Goal: Task Accomplishment & Management: Manage account settings

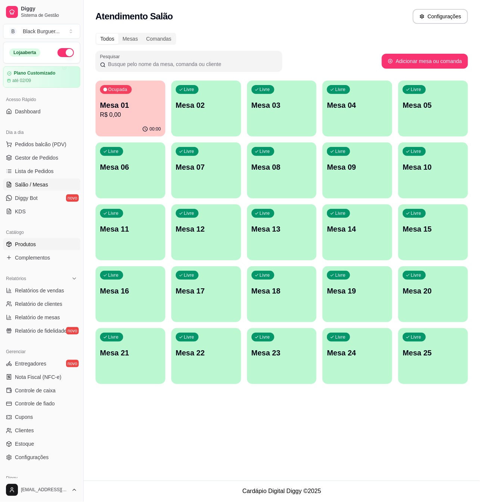
click at [34, 247] on span "Produtos" at bounding box center [25, 244] width 21 height 7
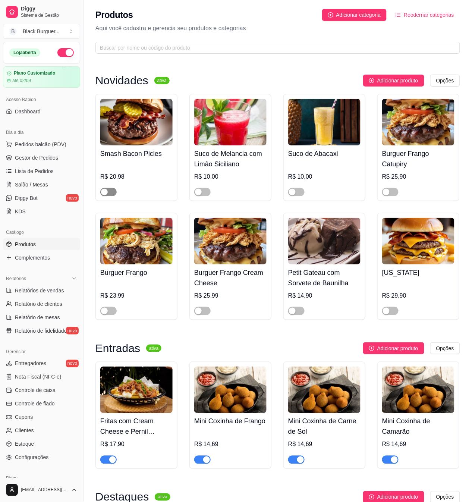
click at [110, 196] on span "button" at bounding box center [108, 192] width 16 height 8
click at [389, 193] on div "button" at bounding box center [386, 192] width 7 height 7
click at [110, 310] on span "button" at bounding box center [108, 311] width 16 height 8
click at [206, 312] on span "button" at bounding box center [202, 311] width 16 height 8
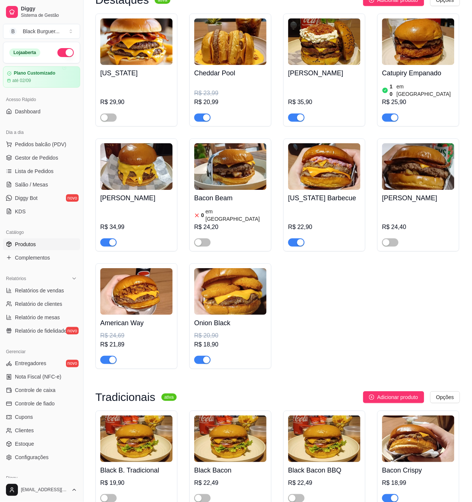
scroll to position [597, 0]
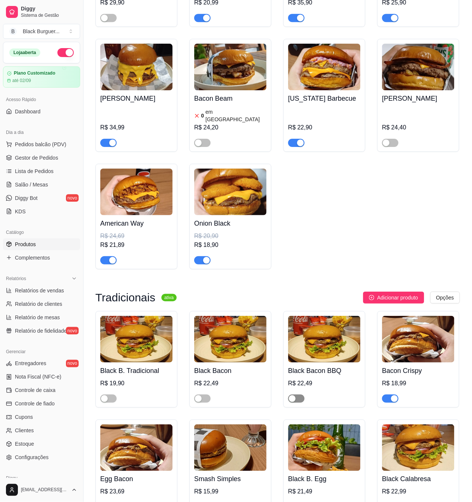
drag, startPoint x: 297, startPoint y: 389, endPoint x: 293, endPoint y: 393, distance: 6.6
click at [297, 395] on span "button" at bounding box center [296, 399] width 16 height 8
click at [205, 394] on div "Black Bacon R$ 22,49" at bounding box center [231, 359] width 82 height 97
click at [204, 395] on span "button" at bounding box center [202, 399] width 16 height 8
click at [110, 395] on span "button" at bounding box center [108, 399] width 16 height 8
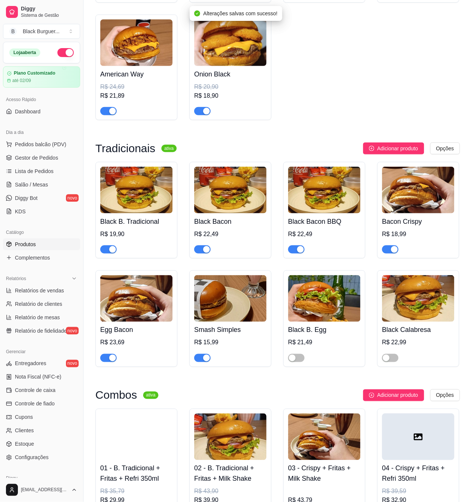
scroll to position [796, 0]
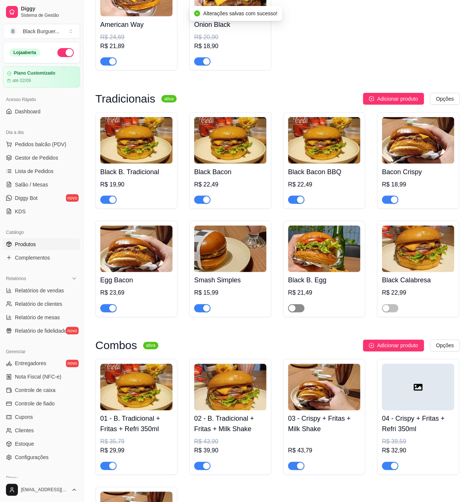
click at [296, 304] on button "button" at bounding box center [296, 308] width 16 height 8
click at [386, 305] on div "button" at bounding box center [386, 308] width 7 height 7
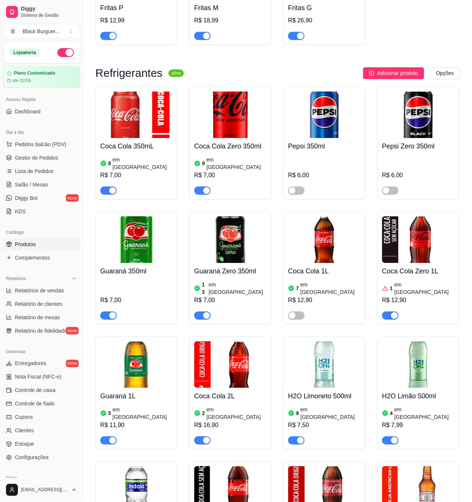
scroll to position [1940, 0]
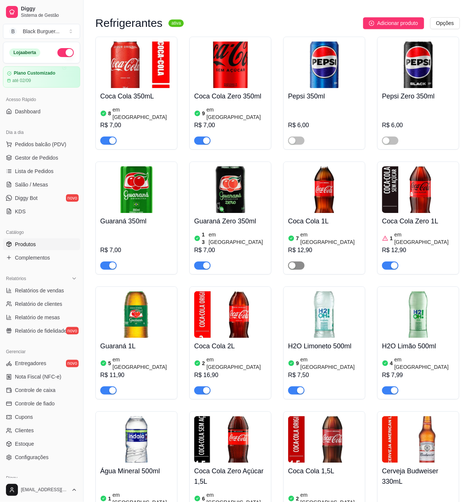
click at [297, 262] on span "button" at bounding box center [296, 266] width 16 height 8
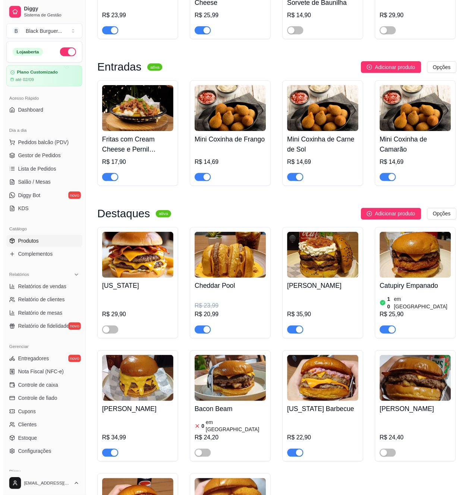
scroll to position [0, 0]
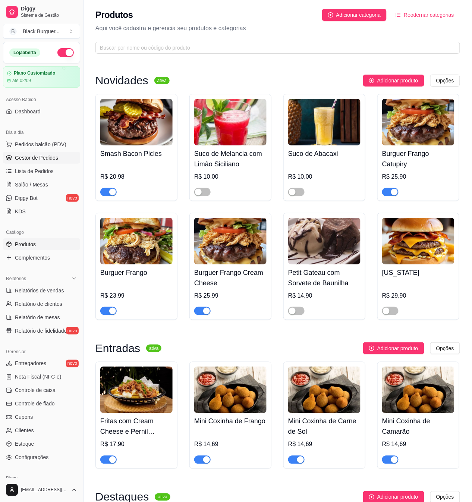
click at [45, 155] on span "Gestor de Pedidos" at bounding box center [36, 157] width 43 height 7
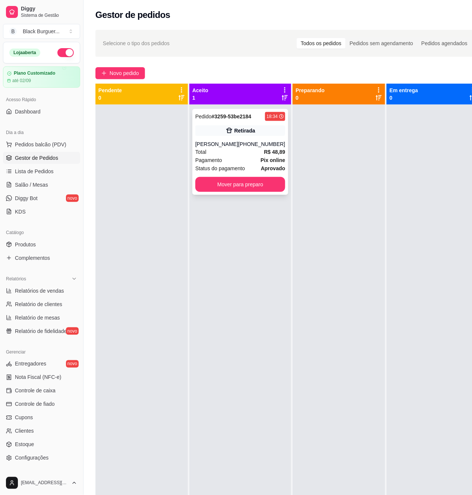
click at [232, 147] on div "[PERSON_NAME]" at bounding box center [217, 143] width 43 height 7
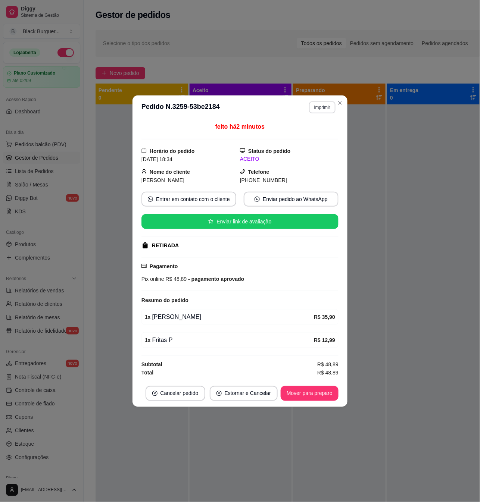
click at [318, 105] on button "Imprimir" at bounding box center [322, 107] width 26 height 12
click at [319, 131] on button "Impressora" at bounding box center [309, 132] width 54 height 12
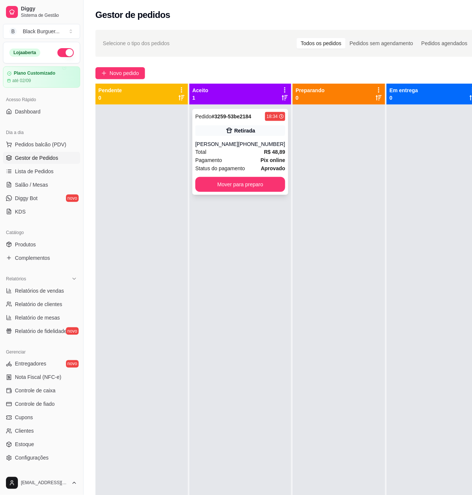
click at [218, 154] on div "Total R$ 48,89" at bounding box center [241, 152] width 90 height 8
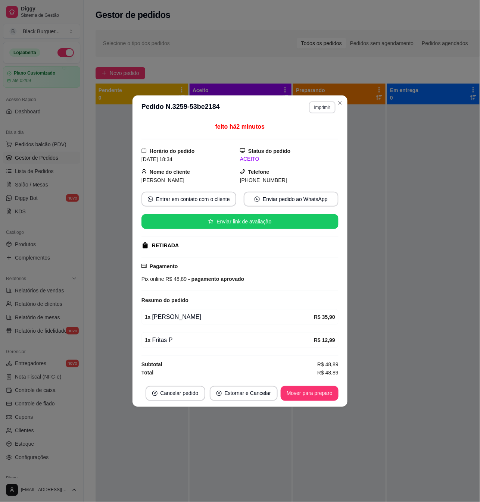
click at [316, 106] on button "Imprimir" at bounding box center [322, 107] width 26 height 12
click at [310, 133] on button "Impressora" at bounding box center [309, 132] width 52 height 12
click at [327, 105] on button "Imprimir" at bounding box center [322, 107] width 26 height 12
click at [312, 147] on button "Teste" at bounding box center [309, 147] width 54 height 12
click at [324, 106] on button "Imprimir" at bounding box center [322, 107] width 26 height 12
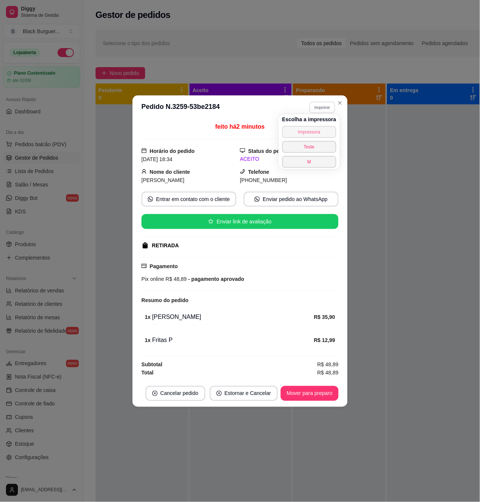
click at [315, 133] on button "Impressora" at bounding box center [309, 132] width 54 height 12
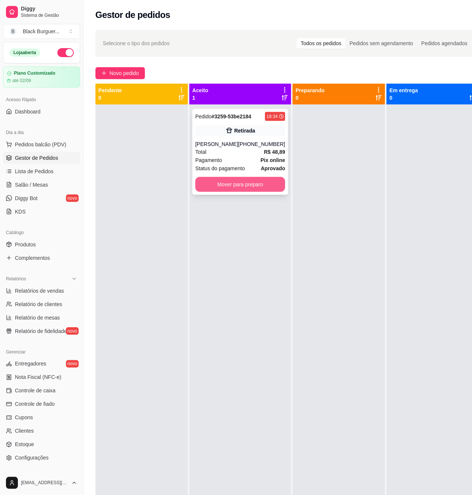
click at [244, 184] on button "Mover para preparo" at bounding box center [241, 184] width 90 height 15
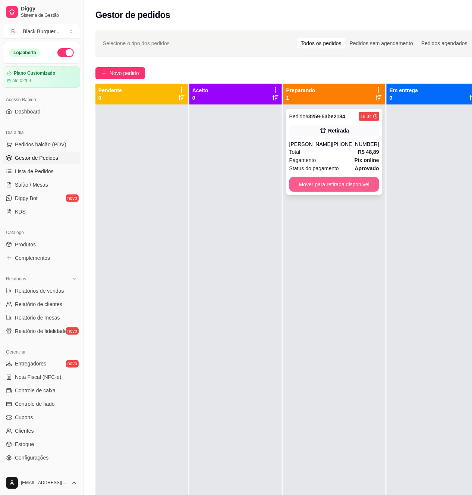
click at [349, 187] on button "Mover para retirada disponível" at bounding box center [335, 184] width 90 height 15
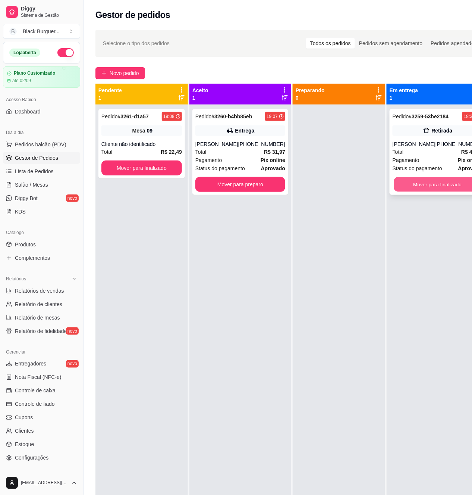
click at [426, 182] on button "Mover para finalizado" at bounding box center [437, 184] width 87 height 15
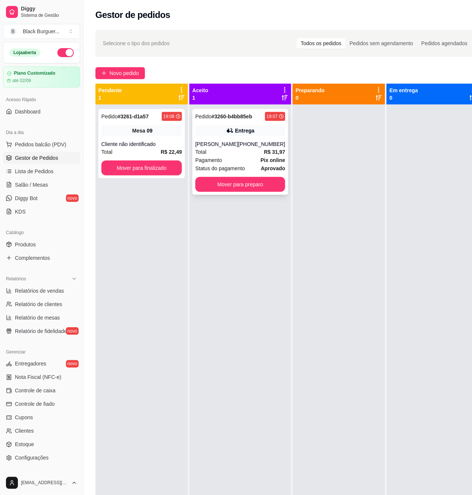
click at [225, 149] on div "Total R$ 31,97" at bounding box center [241, 152] width 90 height 8
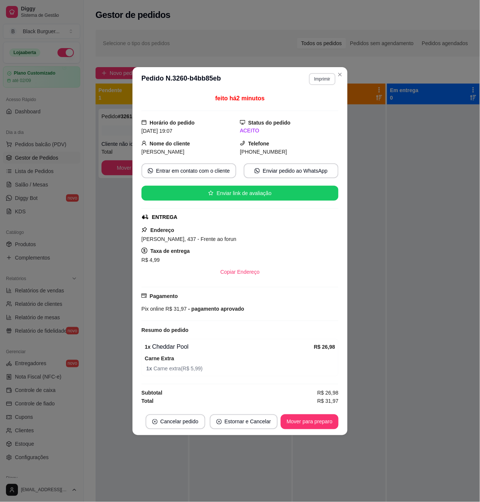
click at [313, 76] on button "Imprimir" at bounding box center [322, 79] width 26 height 12
click at [298, 103] on button "Impressora" at bounding box center [309, 103] width 52 height 12
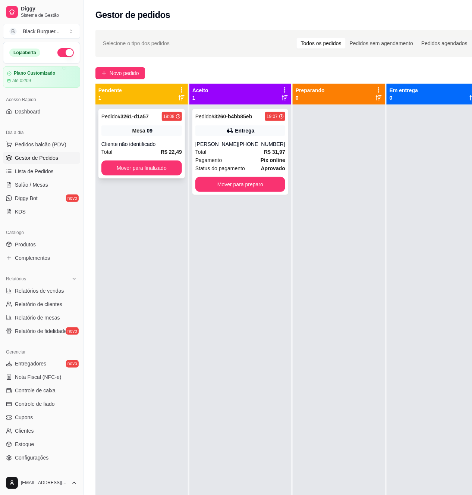
click at [132, 139] on div "Pedido # 3261-d1a57 19:08 Mesa 09 Cliente não identificado Total R$ 22,49 Mover…" at bounding box center [142, 143] width 87 height 69
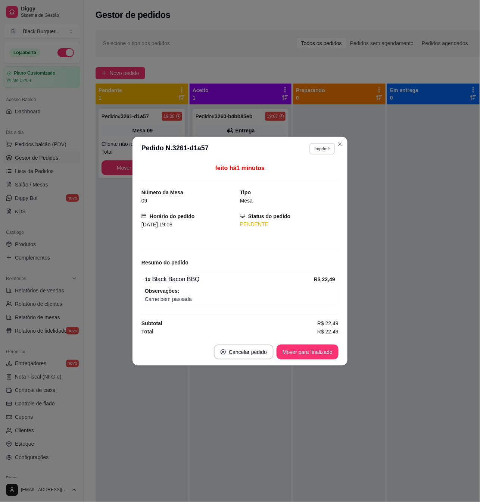
click at [323, 151] on button "Imprimir" at bounding box center [322, 149] width 26 height 12
click at [309, 175] on button "Impressora" at bounding box center [309, 174] width 52 height 12
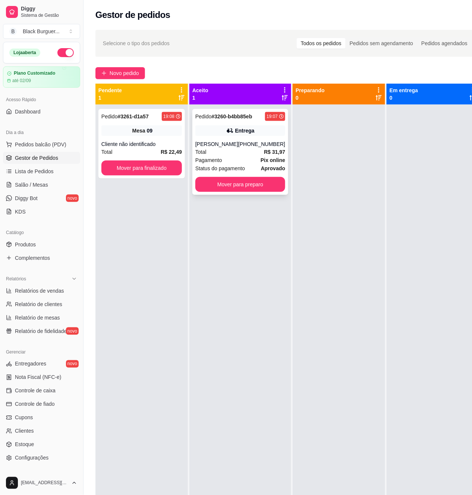
click at [251, 134] on div "Entrega" at bounding box center [241, 130] width 90 height 10
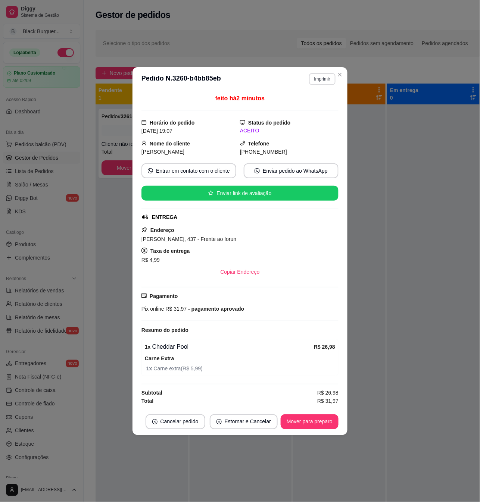
click at [323, 78] on button "Imprimir" at bounding box center [322, 79] width 26 height 12
click at [315, 132] on button "M" at bounding box center [309, 133] width 52 height 12
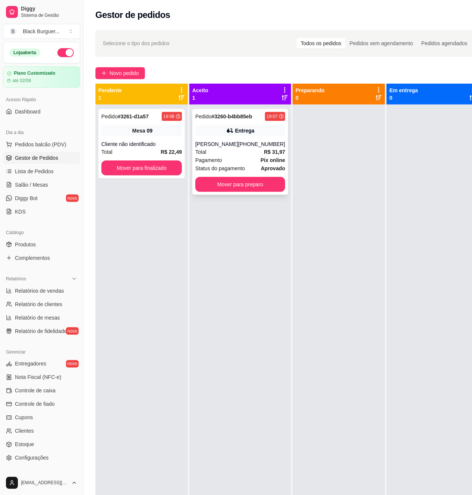
click at [217, 137] on div "Pedido # 3260-b4bb85eb 19:07 Entrega Gabriel [PHONE_NUMBER] Total R$ 31,97 Paga…" at bounding box center [241, 152] width 96 height 86
click at [148, 140] on div "Cliente não identificado" at bounding box center [141, 143] width 81 height 7
click at [251, 141] on div "[PHONE_NUMBER]" at bounding box center [261, 143] width 47 height 7
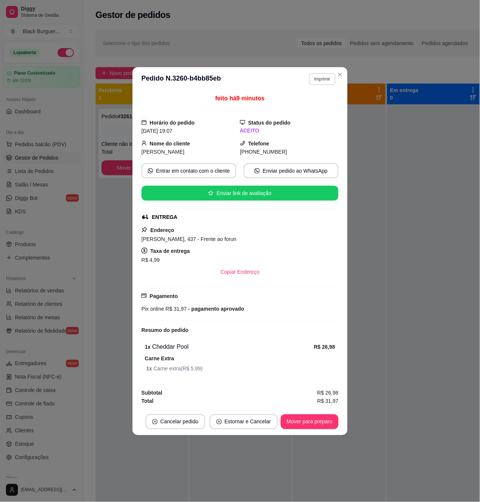
click at [323, 75] on button "Imprimir" at bounding box center [322, 79] width 26 height 12
click at [316, 104] on button "Impressora" at bounding box center [309, 103] width 52 height 12
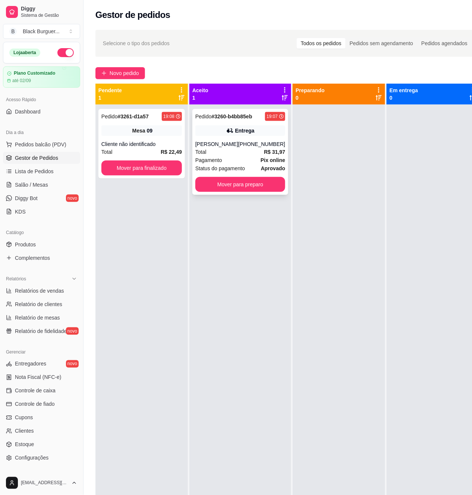
click at [235, 132] on div "Entrega" at bounding box center [244, 130] width 19 height 7
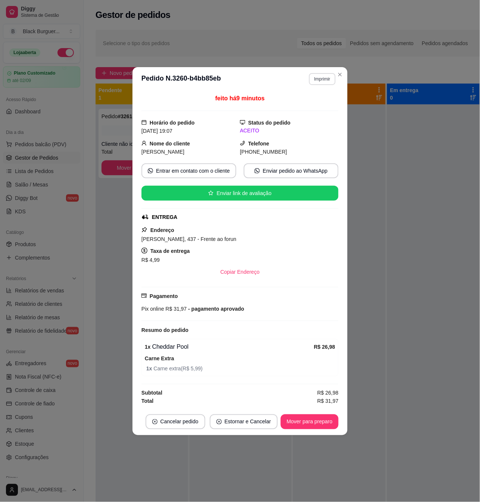
click at [315, 78] on button "Imprimir" at bounding box center [322, 79] width 26 height 12
click at [310, 135] on button "M" at bounding box center [309, 133] width 52 height 12
click at [319, 75] on button "Imprimir" at bounding box center [322, 79] width 26 height 12
click at [320, 117] on button "Teste" at bounding box center [309, 118] width 54 height 12
click at [329, 78] on button "Imprimir" at bounding box center [322, 79] width 26 height 12
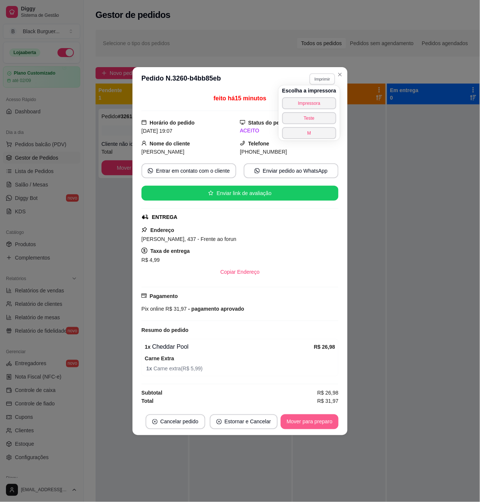
click at [319, 429] on button "Mover para preparo" at bounding box center [310, 422] width 58 height 15
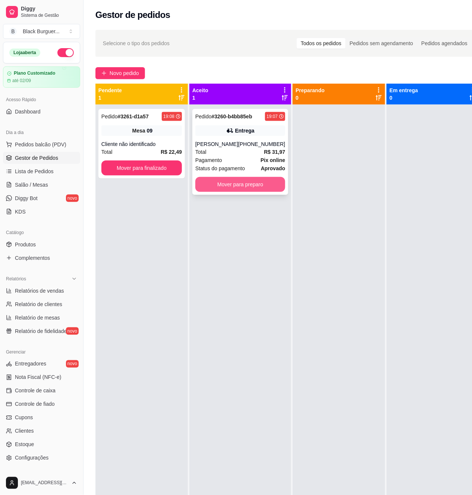
click at [251, 187] on button "Mover para preparo" at bounding box center [241, 184] width 90 height 15
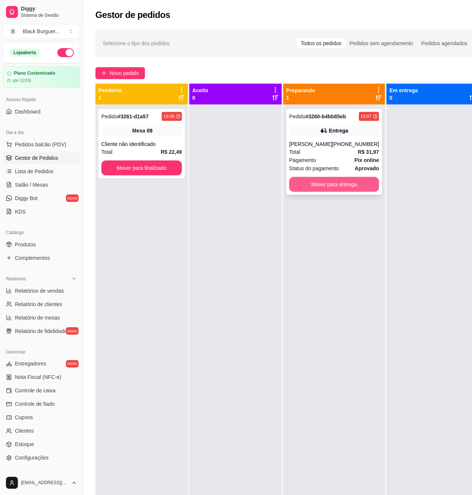
click at [339, 187] on button "Mover para entrega" at bounding box center [335, 184] width 90 height 15
click at [348, 185] on button "Mover para entrega" at bounding box center [334, 184] width 87 height 15
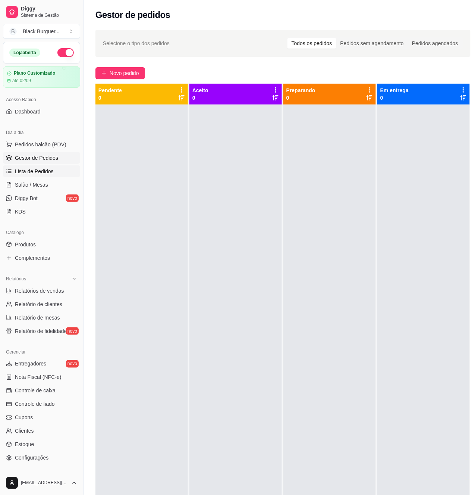
click at [61, 171] on link "Lista de Pedidos" at bounding box center [41, 171] width 77 height 12
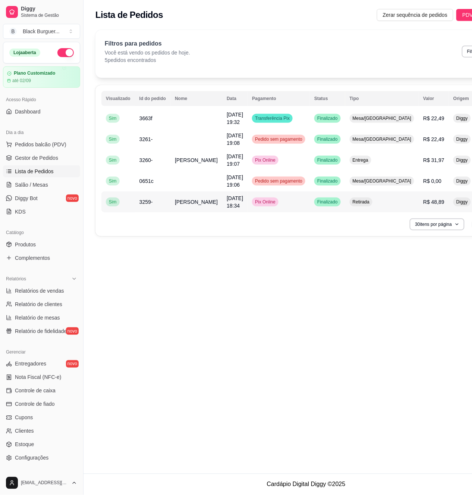
click at [437, 224] on button "Impressora" at bounding box center [431, 228] width 54 height 12
click at [436, 244] on button "Teste" at bounding box center [431, 243] width 54 height 12
click at [60, 157] on link "Gestor de Pedidos" at bounding box center [41, 158] width 77 height 12
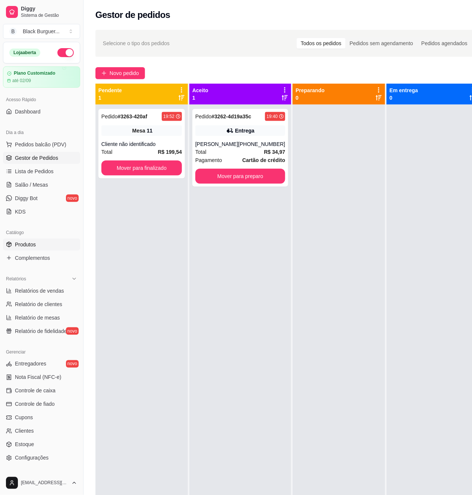
click at [36, 246] on link "Produtos" at bounding box center [41, 244] width 77 height 12
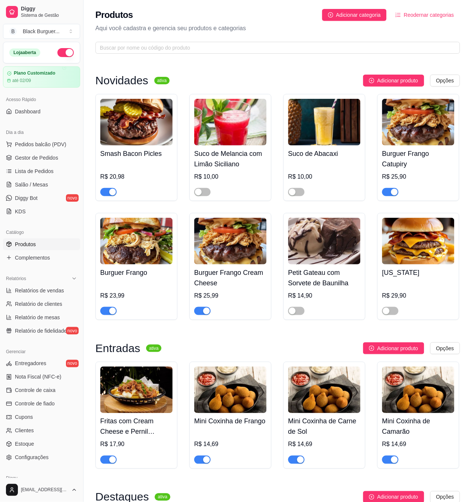
click at [105, 193] on span "button" at bounding box center [108, 192] width 16 height 8
click at [28, 141] on span "Pedidos balcão (PDV)" at bounding box center [40, 144] width 51 height 7
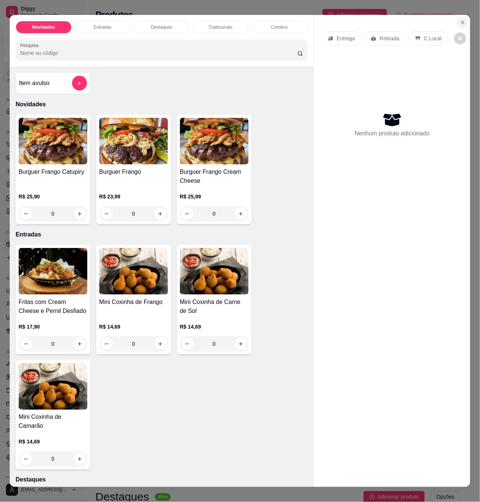
click at [460, 16] on button "Close" at bounding box center [463, 22] width 12 height 12
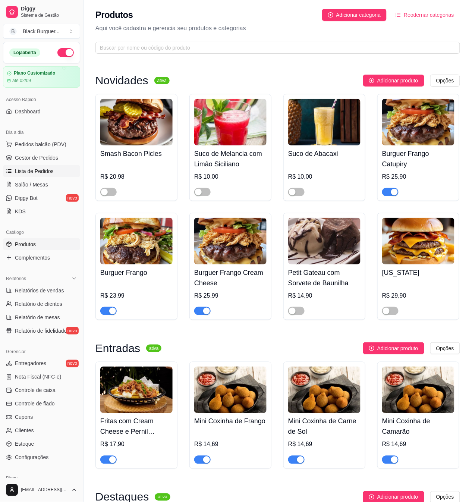
click at [57, 175] on link "Lista de Pedidos" at bounding box center [41, 171] width 77 height 12
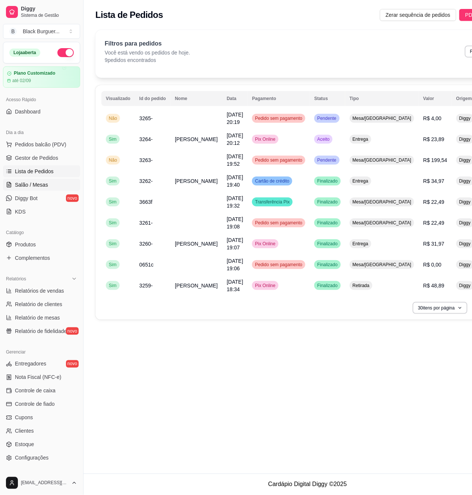
click at [33, 184] on span "Salão / Mesas" at bounding box center [31, 184] width 33 height 7
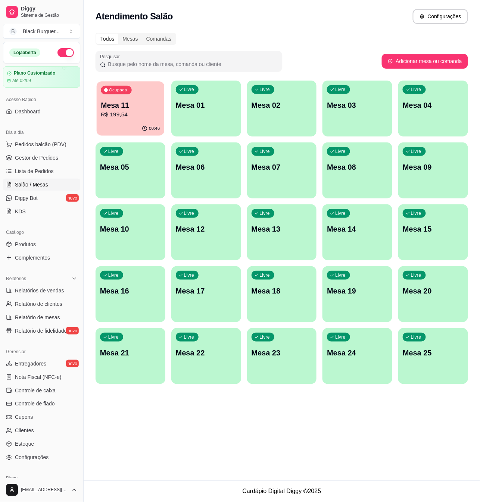
click at [116, 123] on div "00:46" at bounding box center [131, 129] width 68 height 14
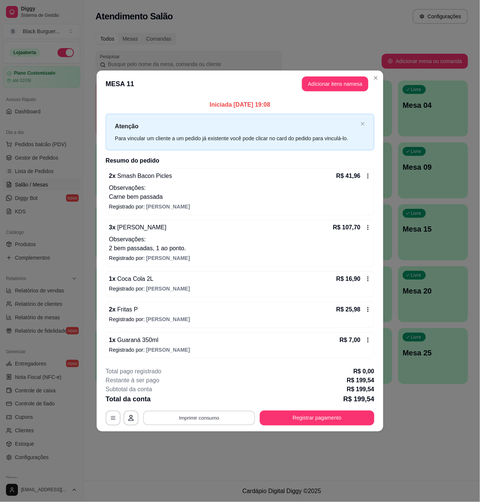
click at [193, 419] on button "Imprimir consumo" at bounding box center [199, 418] width 112 height 15
click at [201, 387] on button "Teste" at bounding box center [201, 387] width 52 height 12
click at [327, 418] on button "Registrar pagamento" at bounding box center [317, 418] width 111 height 15
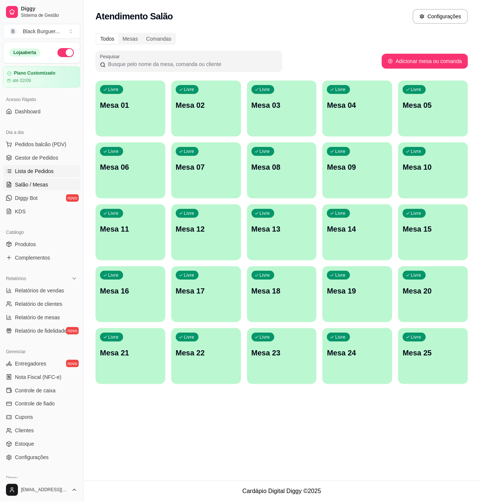
click at [44, 166] on link "Lista de Pedidos" at bounding box center [41, 171] width 77 height 12
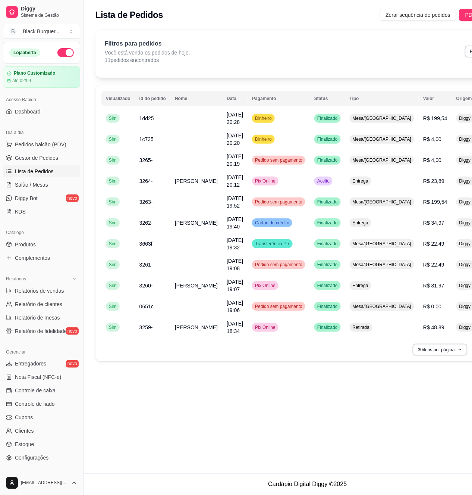
click at [49, 151] on ul "Pedidos balcão (PDV) Gestor de Pedidos Lista de Pedidos Salão / Mesas Diggy Bot…" at bounding box center [41, 177] width 77 height 79
click at [53, 158] on span "Gestor de Pedidos" at bounding box center [36, 157] width 43 height 7
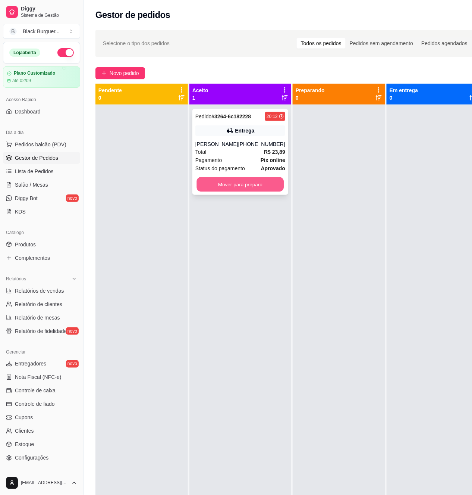
click at [227, 185] on button "Mover para preparo" at bounding box center [240, 184] width 87 height 15
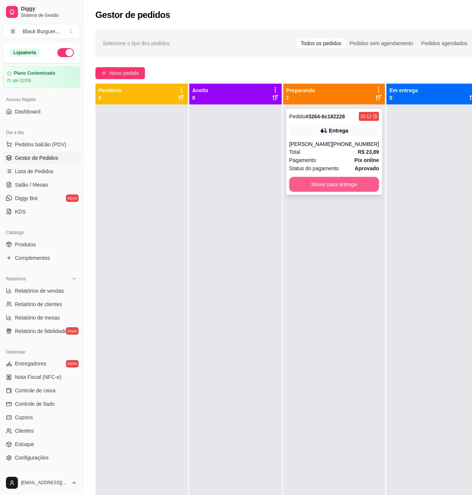
click at [344, 188] on button "Mover para entrega" at bounding box center [335, 184] width 90 height 15
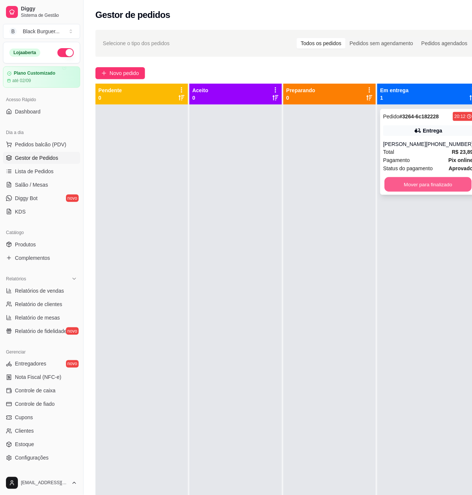
click at [408, 184] on button "Mover para finalizado" at bounding box center [428, 184] width 87 height 15
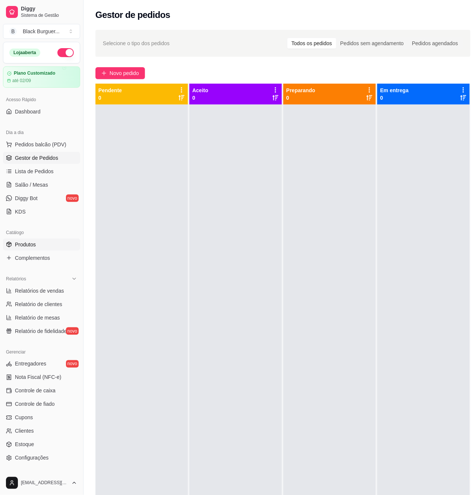
click at [28, 250] on link "Produtos" at bounding box center [41, 244] width 77 height 12
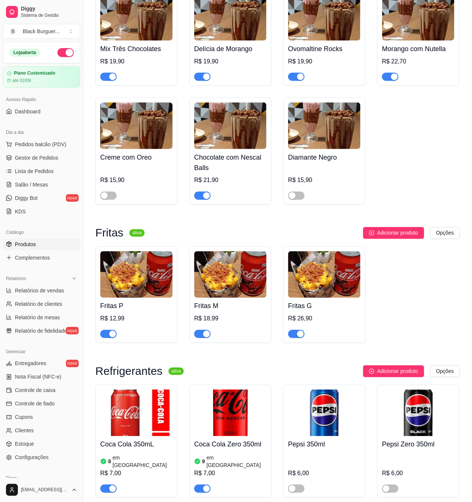
scroll to position [1443, 0]
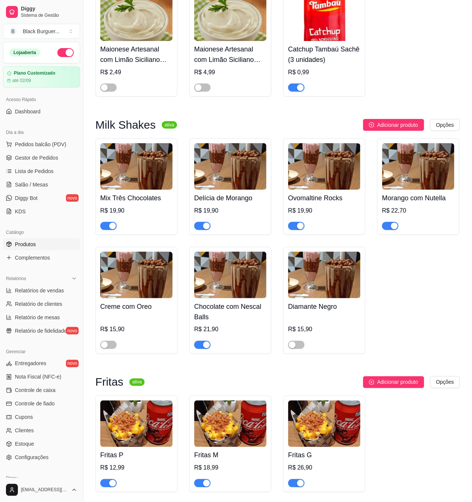
click at [205, 223] on div "button" at bounding box center [206, 226] width 7 height 7
click at [390, 222] on span "button" at bounding box center [390, 226] width 16 height 8
click at [44, 145] on span "Pedidos balcão (PDV)" at bounding box center [40, 144] width 51 height 7
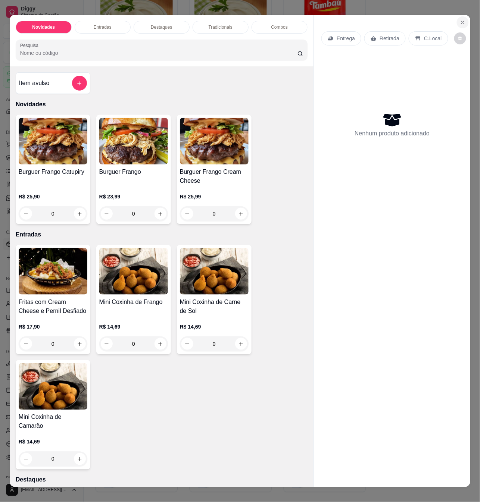
click at [460, 19] on icon "Close" at bounding box center [463, 22] width 6 height 6
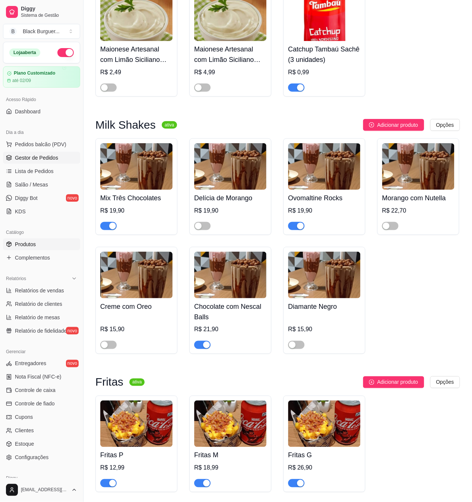
click at [48, 160] on span "Gestor de Pedidos" at bounding box center [36, 157] width 43 height 7
